Goal: Task Accomplishment & Management: Manage account settings

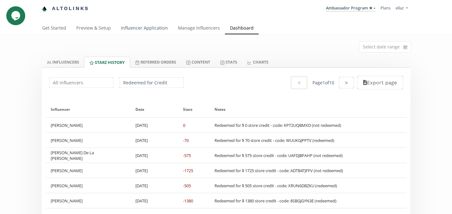
click at [143, 31] on link "Influencer Application" at bounding box center [144, 28] width 57 height 13
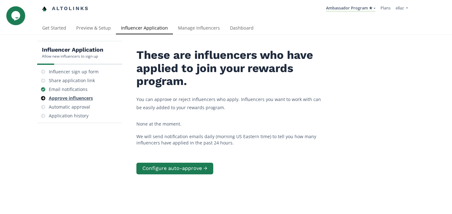
click at [63, 101] on div "Approve influencers" at bounding box center [71, 98] width 44 height 6
click at [62, 90] on div "Email notifications" at bounding box center [68, 89] width 39 height 6
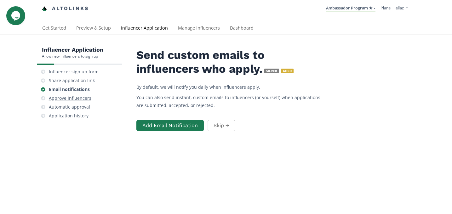
click at [68, 94] on div "Approve influencers" at bounding box center [80, 98] width 80 height 9
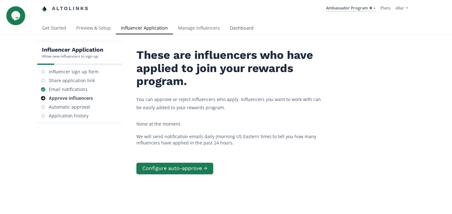
click at [238, 24] on link "Dashboard" at bounding box center [242, 28] width 34 height 13
